Goal: Communication & Community: Answer question/provide support

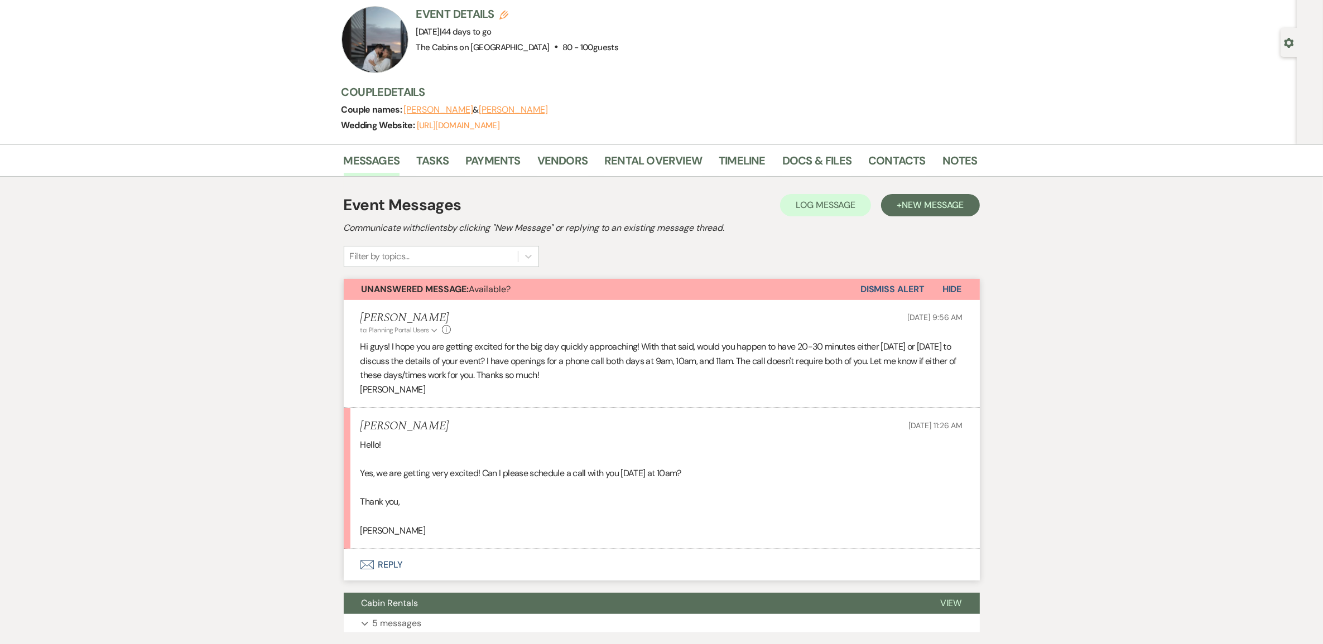
scroll to position [70, 0]
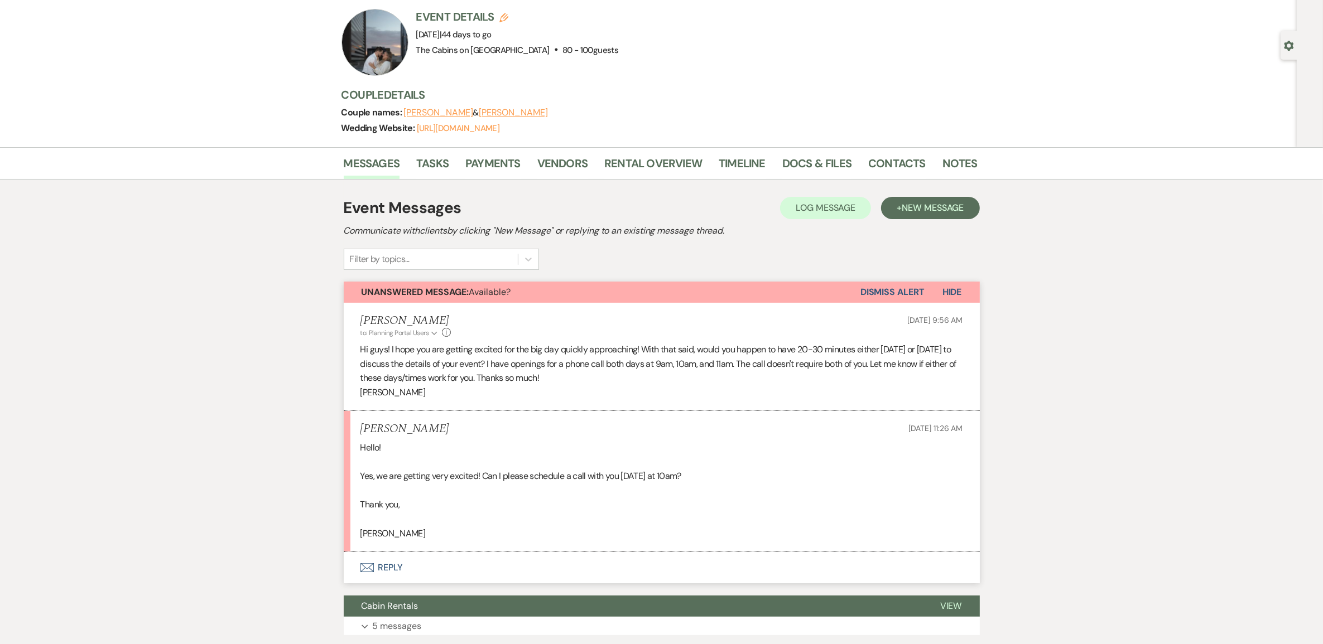
click at [411, 583] on button "Envelope Reply" at bounding box center [662, 567] width 636 height 31
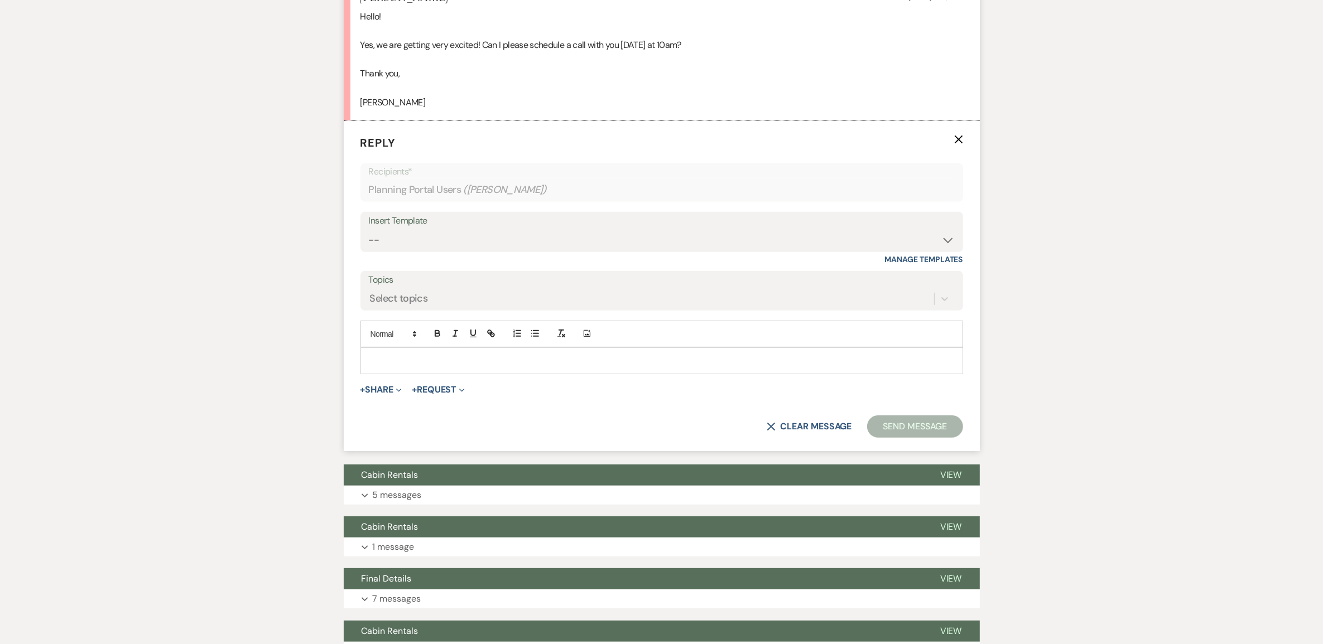
scroll to position [534, 0]
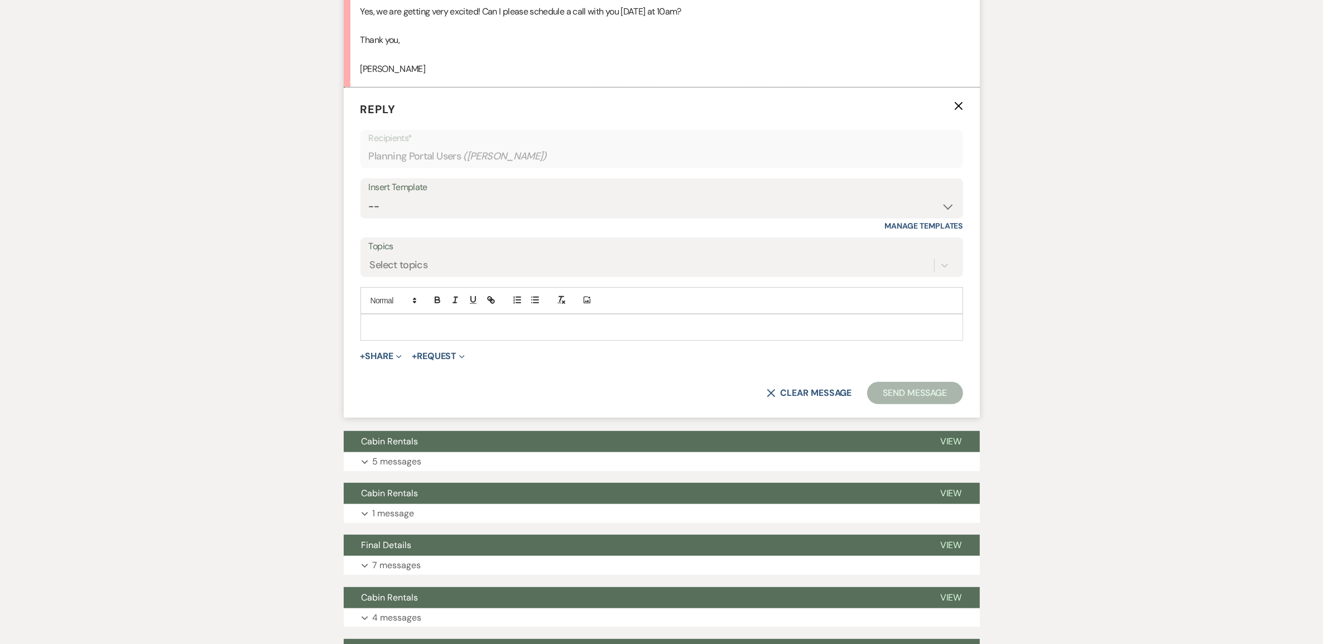
click at [427, 334] on p at bounding box center [661, 327] width 585 height 12
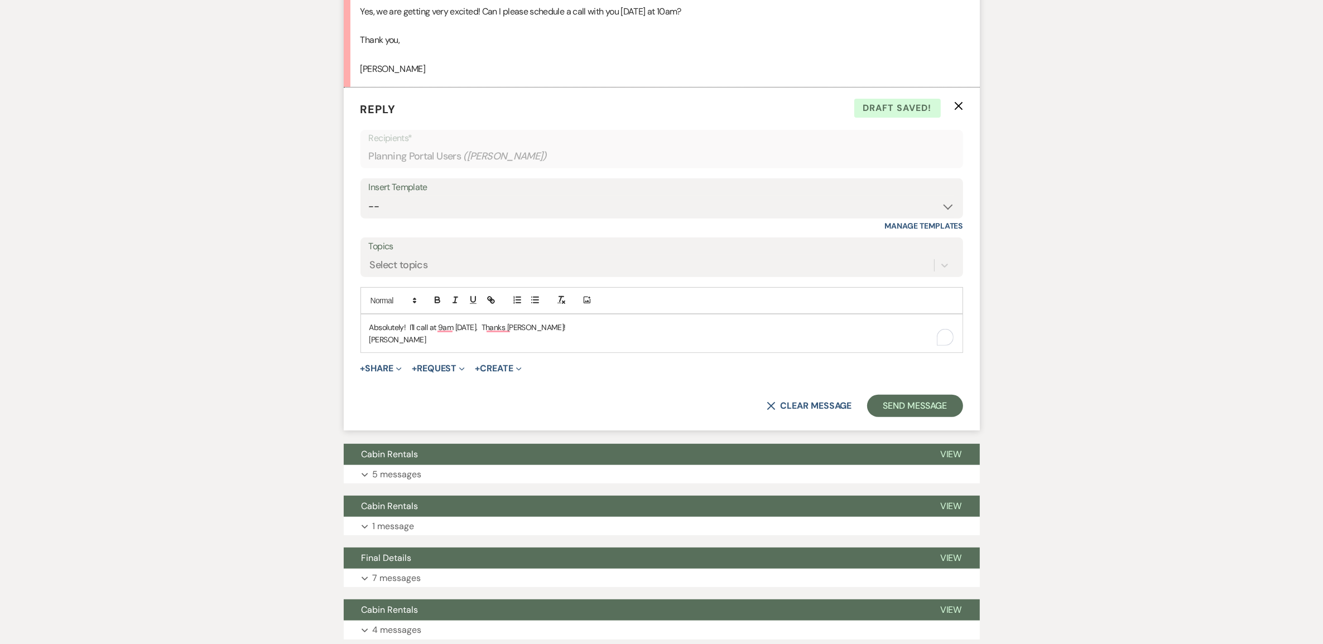
click at [427, 334] on p "Absolutely! I'll call at 9am [DATE]. Thanks [PERSON_NAME]!" at bounding box center [661, 327] width 585 height 12
click at [428, 334] on p "Absolutely! I'll call at 9am [DATE]. Thanks [PERSON_NAME]!" at bounding box center [661, 327] width 585 height 12
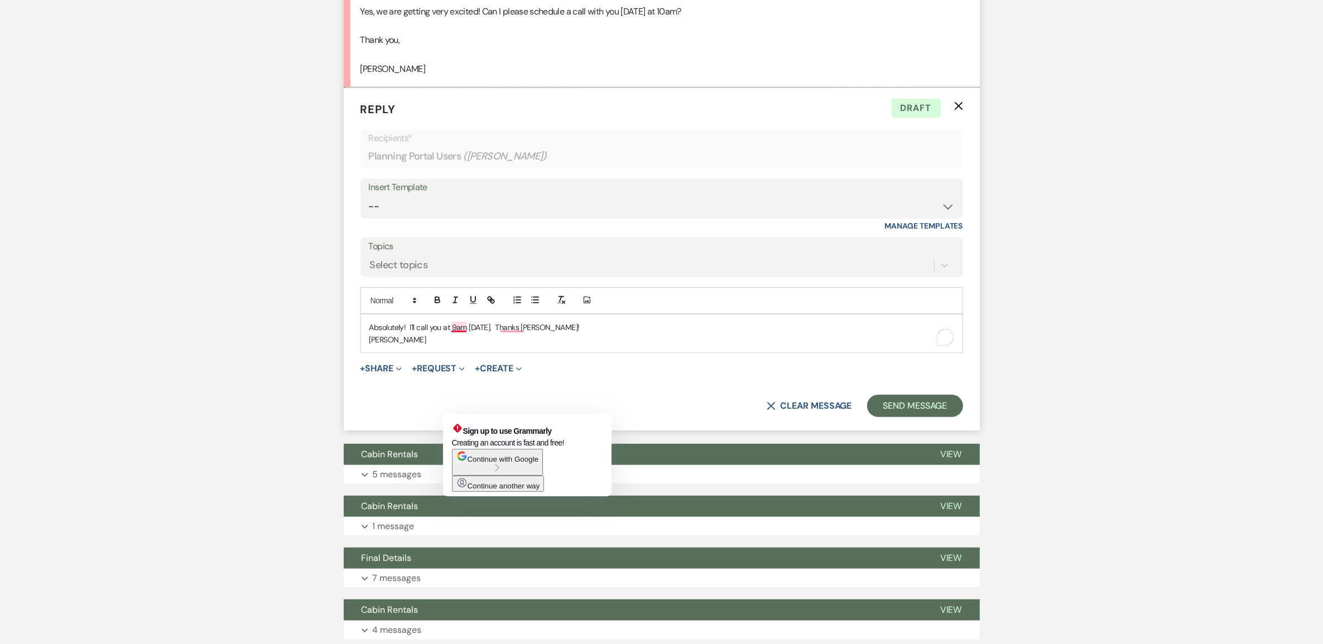
click at [455, 334] on p "Absolutely! I'll call you at 9am [DATE]. Thanks [PERSON_NAME]!" at bounding box center [661, 327] width 585 height 12
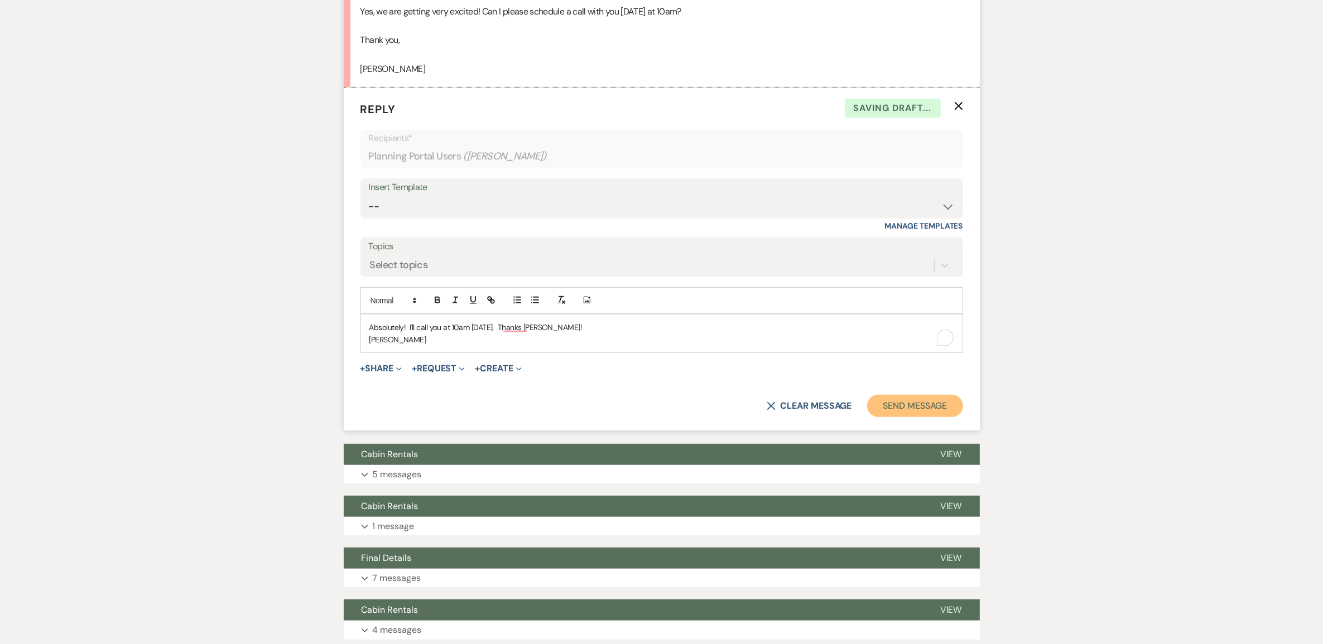
click at [871, 417] on button "Send Message" at bounding box center [914, 406] width 95 height 22
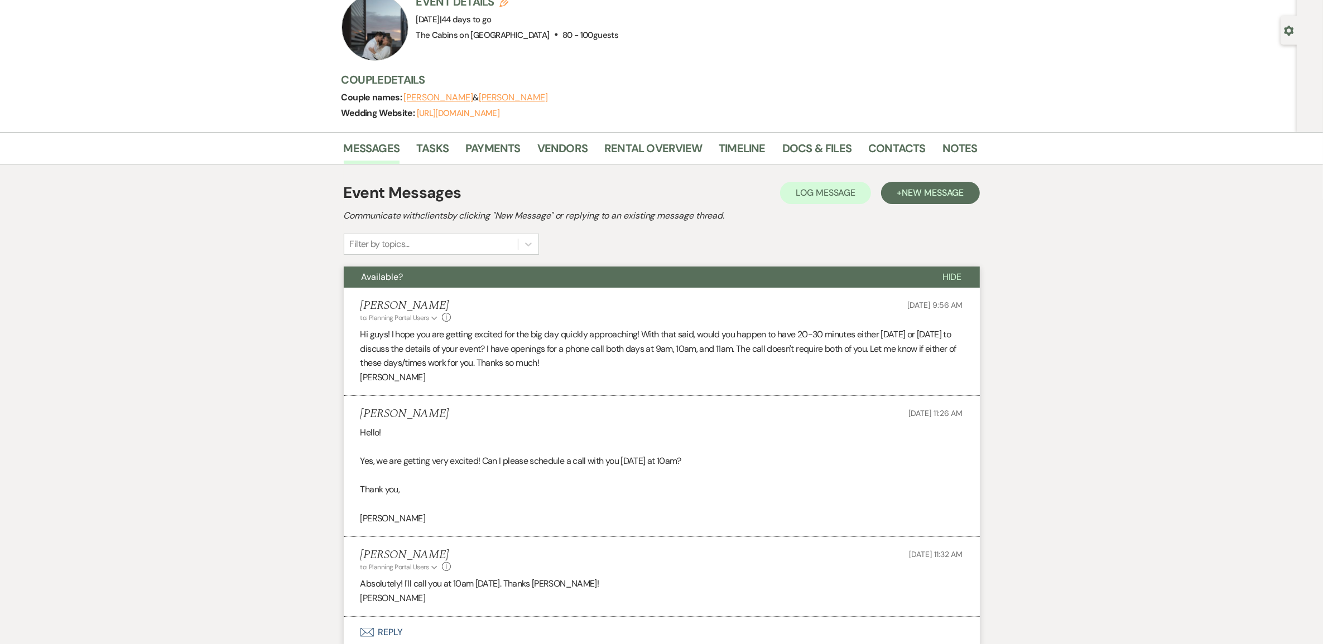
scroll to position [0, 0]
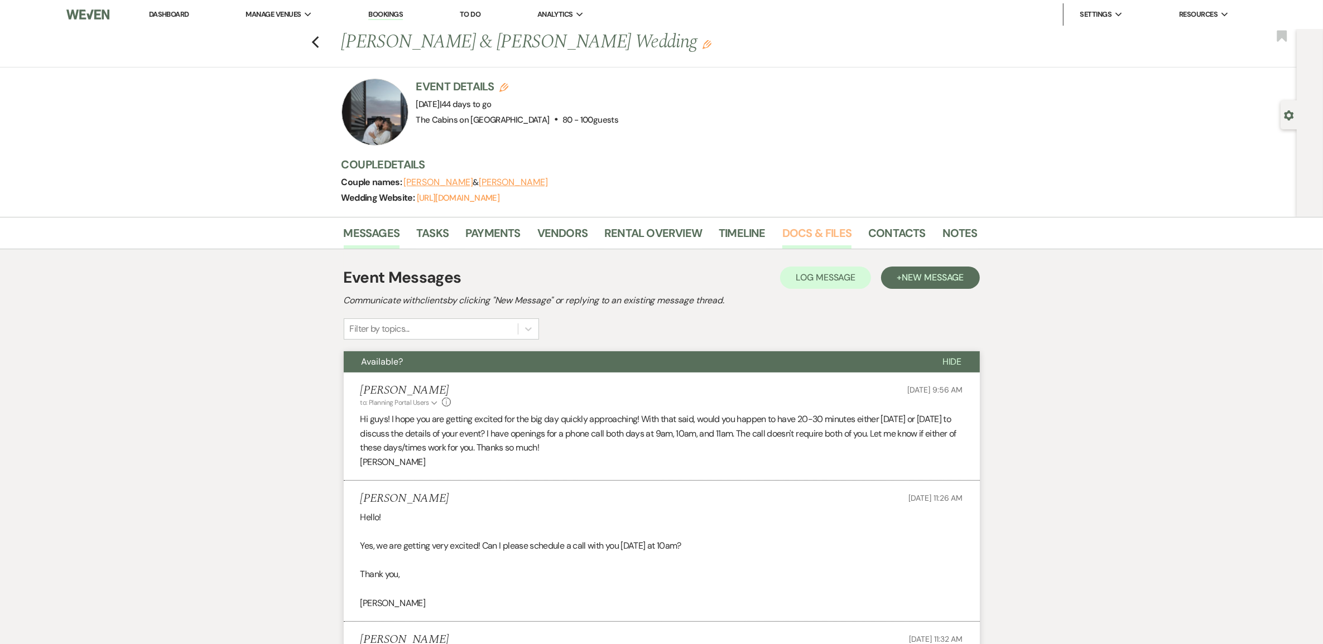
click at [818, 245] on link "Docs & Files" at bounding box center [816, 236] width 69 height 25
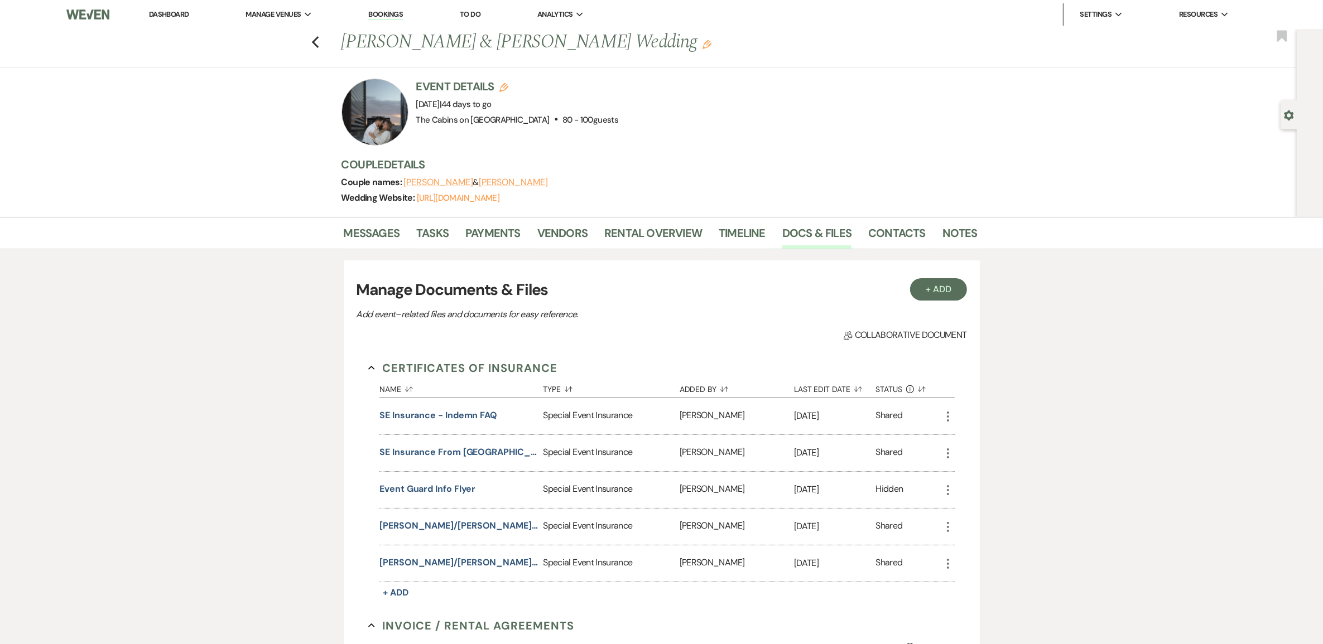
click at [370, 116] on div at bounding box center [374, 112] width 67 height 67
